Goal: Navigation & Orientation: Find specific page/section

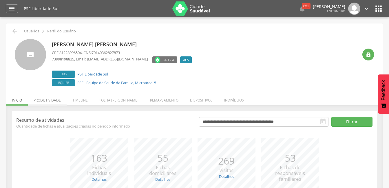
click at [50, 99] on li "Produtividade" at bounding box center [47, 99] width 39 height 14
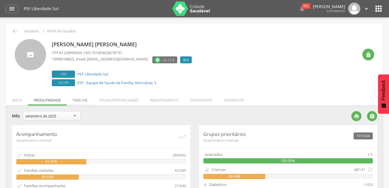
click at [78, 101] on li "Timeline" at bounding box center [80, 99] width 27 height 14
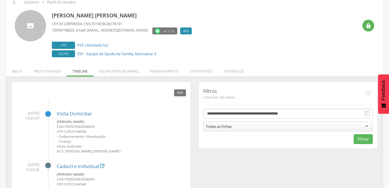
scroll to position [58, 0]
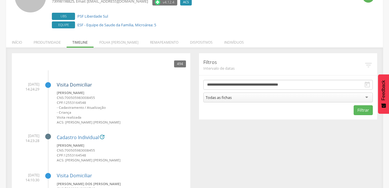
click at [83, 86] on link "Visita Domiciliar" at bounding box center [74, 85] width 35 height 6
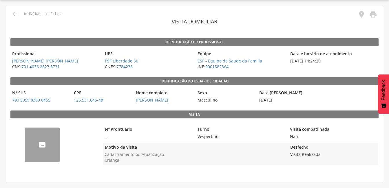
scroll to position [17, 0]
click at [359, 16] on icon "" at bounding box center [361, 14] width 8 height 8
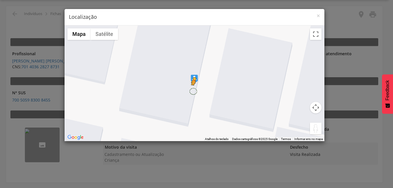
drag, startPoint x: 315, startPoint y: 129, endPoint x: 194, endPoint y: 91, distance: 126.7
click at [194, 91] on div "Pressione as teclas Alt + Enter para ativar o recurso de arrastar com o teclado…" at bounding box center [195, 83] width 260 height 116
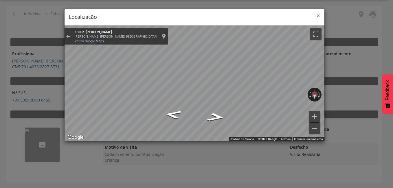
click at [319, 15] on span "×" at bounding box center [318, 16] width 3 height 8
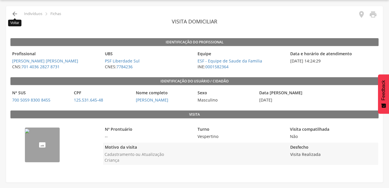
click at [11, 13] on icon "" at bounding box center [14, 13] width 7 height 7
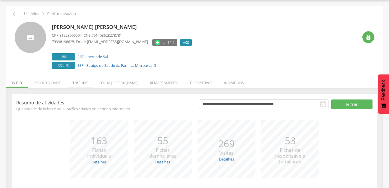
click at [80, 82] on li "Timeline" at bounding box center [80, 82] width 27 height 14
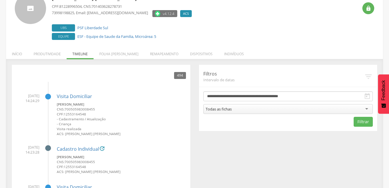
scroll to position [104, 0]
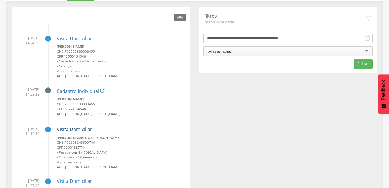
click at [78, 128] on link "Visita Domiciliar" at bounding box center [74, 129] width 35 height 6
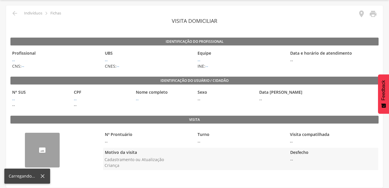
scroll to position [18, 0]
click at [78, 128] on div "--" at bounding box center [55, 151] width 90 height 48
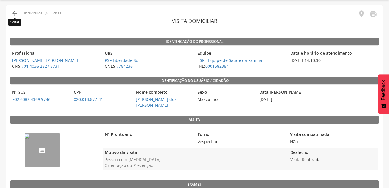
click at [15, 13] on icon "" at bounding box center [14, 13] width 7 height 7
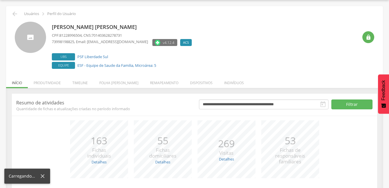
scroll to position [18, 0]
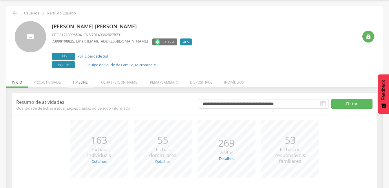
click at [81, 81] on li "Timeline" at bounding box center [80, 81] width 27 height 14
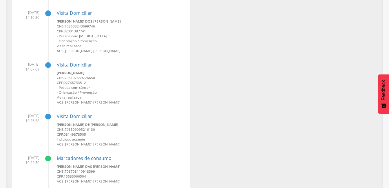
scroll to position [336, 0]
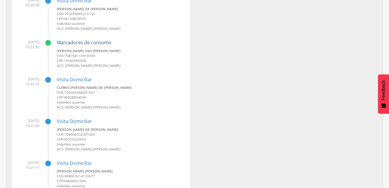
click at [78, 43] on link "Marcadores de consumo" at bounding box center [84, 42] width 55 height 6
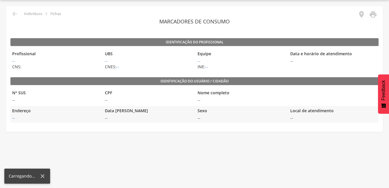
scroll to position [17, 0]
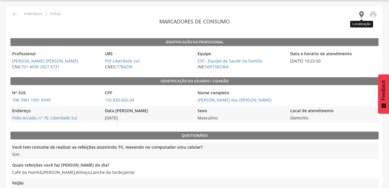
click at [359, 14] on icon "" at bounding box center [361, 14] width 8 height 8
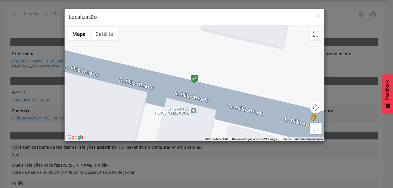
drag, startPoint x: 314, startPoint y: 126, endPoint x: 301, endPoint y: 118, distance: 14.9
click at [314, 126] on button "Arraste o Pegman até o mapa para abrir o Street View" at bounding box center [316, 129] width 12 height 12
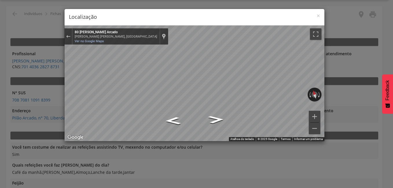
click at [11, 16] on div "× Localização ← Mover para a esquerda → Mover para a direita ↑ Mover para cima …" at bounding box center [196, 94] width 393 height 188
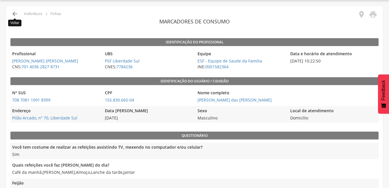
click at [12, 13] on icon "" at bounding box center [14, 13] width 7 height 7
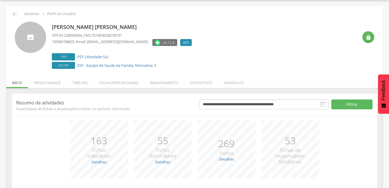
scroll to position [58, 0]
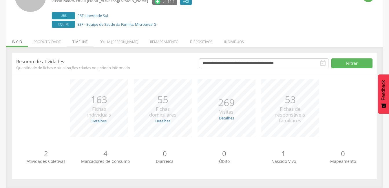
click at [77, 43] on li "Timeline" at bounding box center [80, 41] width 27 height 14
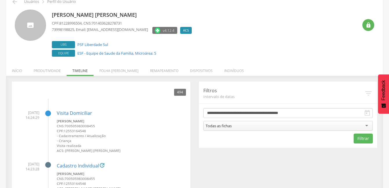
scroll to position [0, 0]
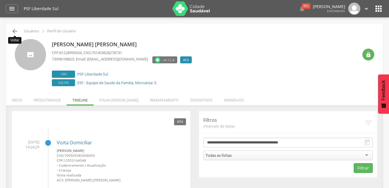
click at [13, 30] on icon "" at bounding box center [14, 31] width 7 height 7
